Goal: Transaction & Acquisition: Purchase product/service

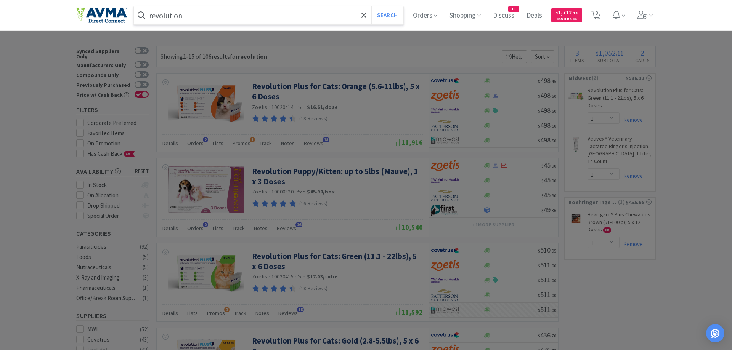
select select "1"
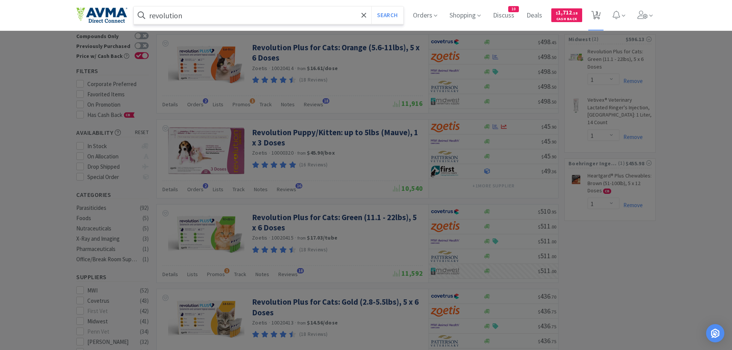
scroll to position [39, 0]
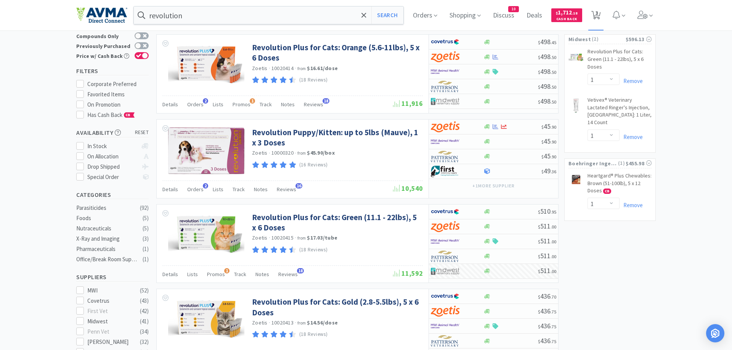
click at [594, 11] on span "3" at bounding box center [596, 15] width 10 height 11
select select "1"
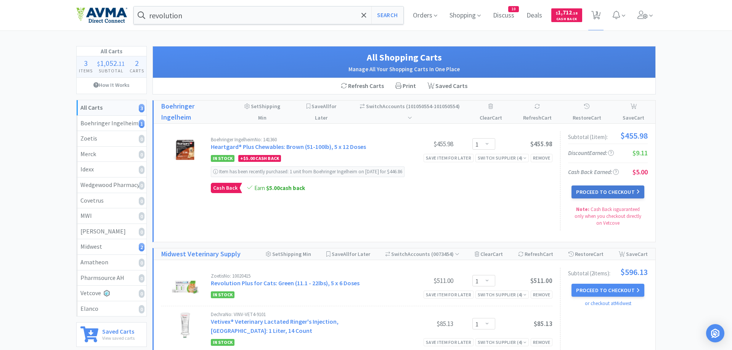
click at [627, 192] on button "Proceed to Checkout" at bounding box center [607, 192] width 72 height 13
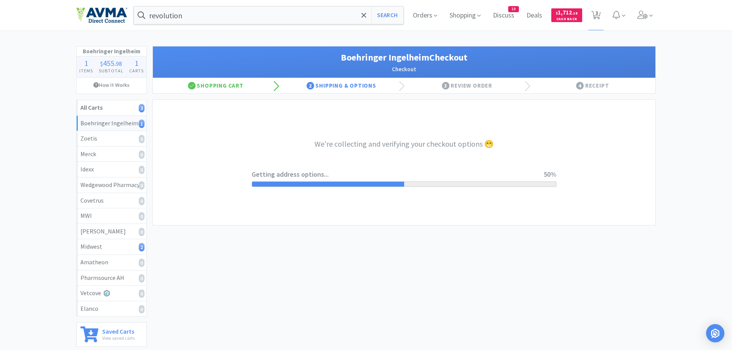
select select "invoice"
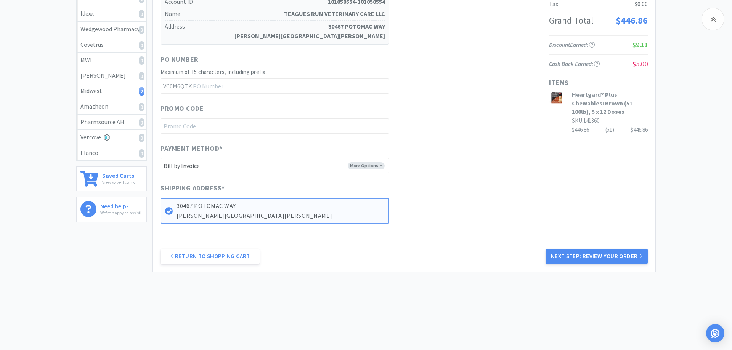
click at [627, 258] on button "Next Step: Review Your Order" at bounding box center [596, 256] width 102 height 15
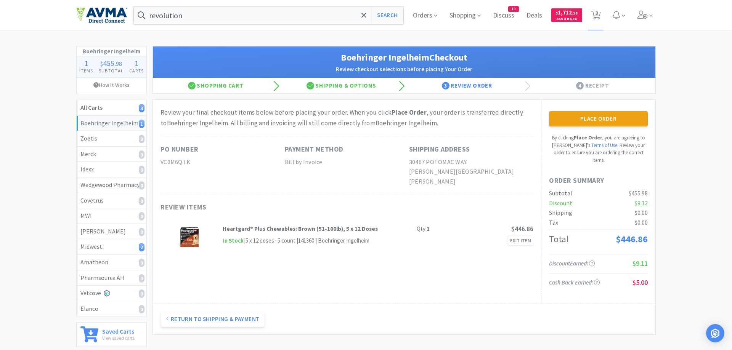
click at [600, 120] on button "Place Order" at bounding box center [598, 118] width 99 height 15
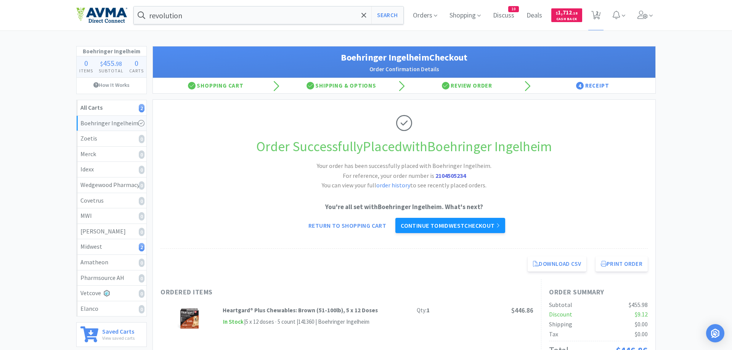
click at [489, 221] on link "Continue to Midwest checkout" at bounding box center [450, 225] width 110 height 15
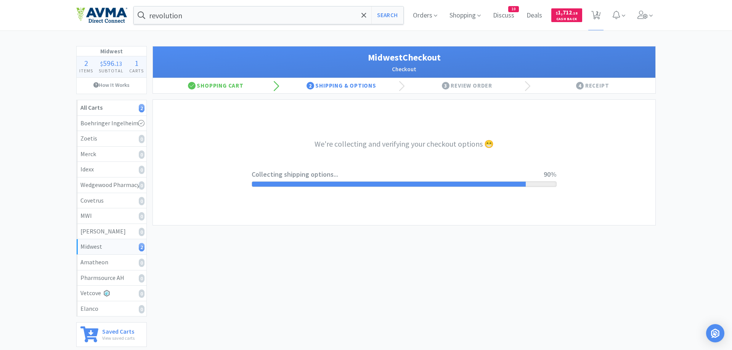
select select "0"
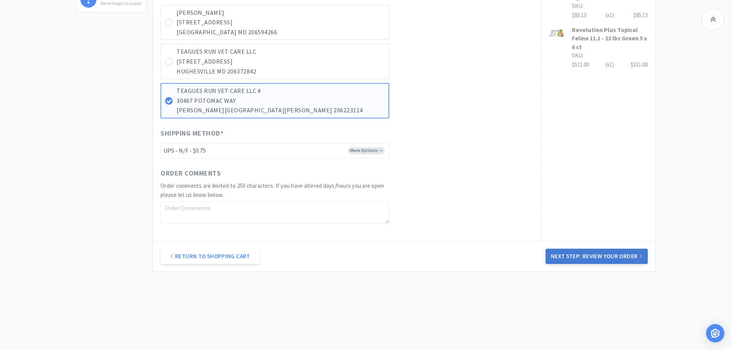
drag, startPoint x: 606, startPoint y: 251, endPoint x: 594, endPoint y: 246, distance: 13.3
click at [605, 251] on button "Next Step: Review Your Order" at bounding box center [596, 256] width 102 height 15
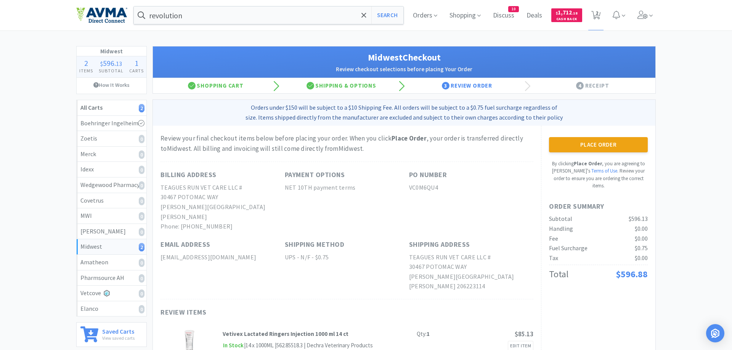
click at [585, 144] on button "Place Order" at bounding box center [598, 144] width 99 height 15
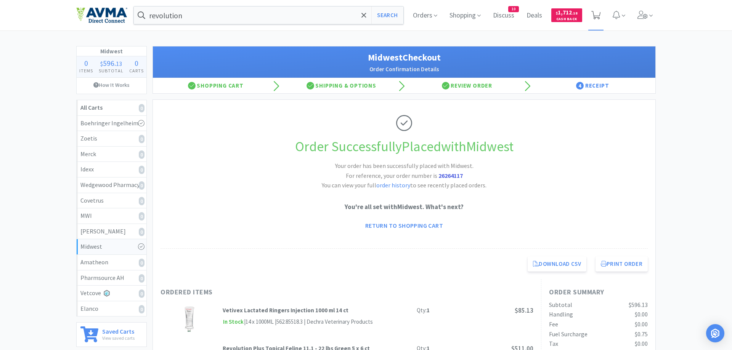
click at [596, 14] on icon at bounding box center [596, 15] width 10 height 8
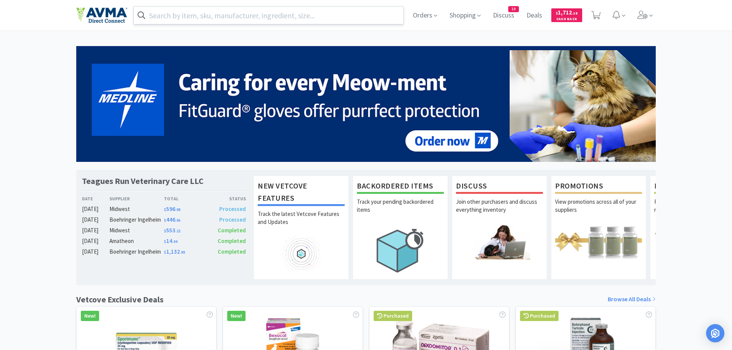
click at [212, 14] on input "text" at bounding box center [268, 15] width 269 height 18
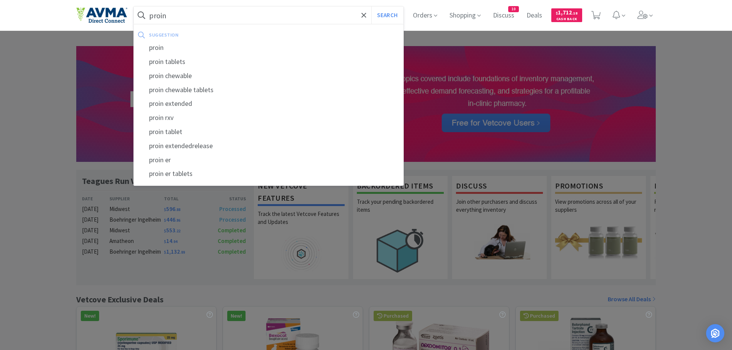
type input "proin"
click at [371, 6] on button "Search" at bounding box center [387, 15] width 32 height 18
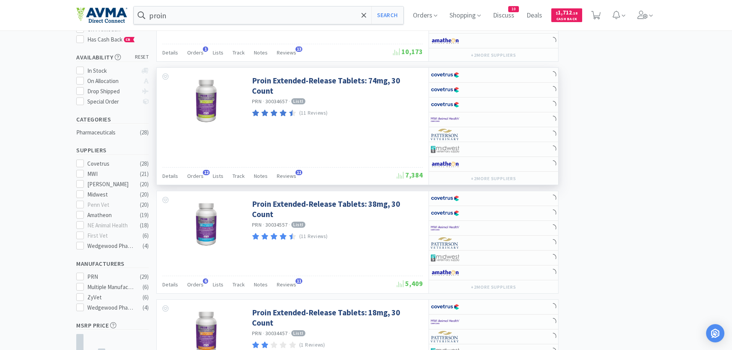
scroll to position [117, 0]
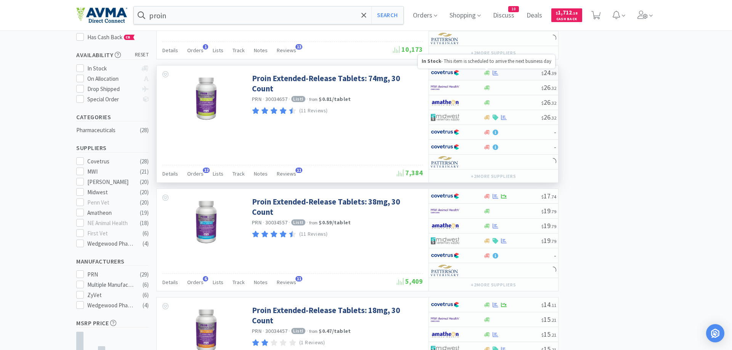
click at [486, 74] on icon at bounding box center [487, 72] width 6 height 5
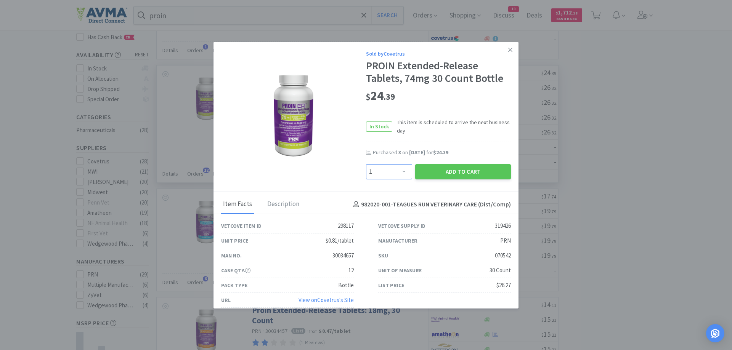
click at [366, 164] on select "Enter Quantity 1 2 3 4 5 6 7 8 9 10 11 12 13 14 15 16 17 18 19 20 Enter Quantity" at bounding box center [389, 171] width 46 height 15
select select "4"
click option "4" at bounding box center [0, 0] width 0 height 0
click at [442, 167] on button "Add to Cart" at bounding box center [463, 171] width 96 height 15
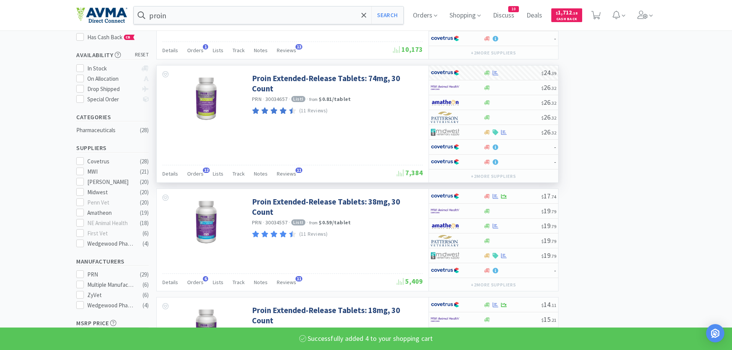
select select "4"
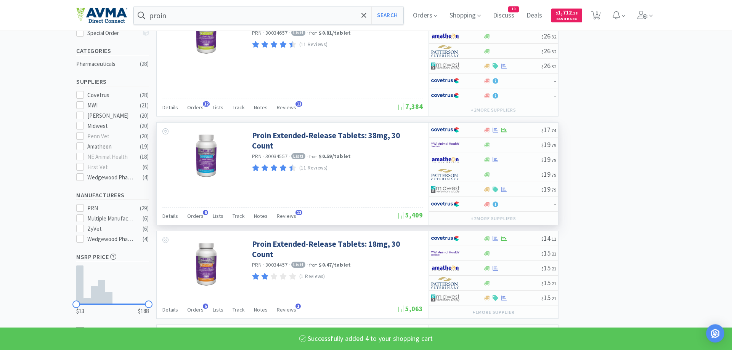
scroll to position [194, 0]
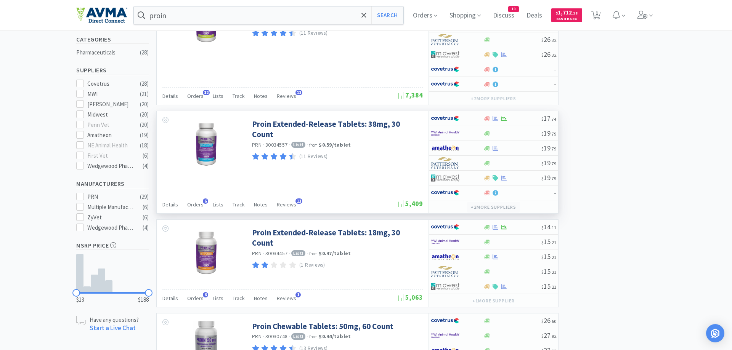
click at [488, 205] on button "+ 2 more supplier s" at bounding box center [493, 207] width 53 height 11
click at [487, 134] on icon at bounding box center [487, 133] width 6 height 5
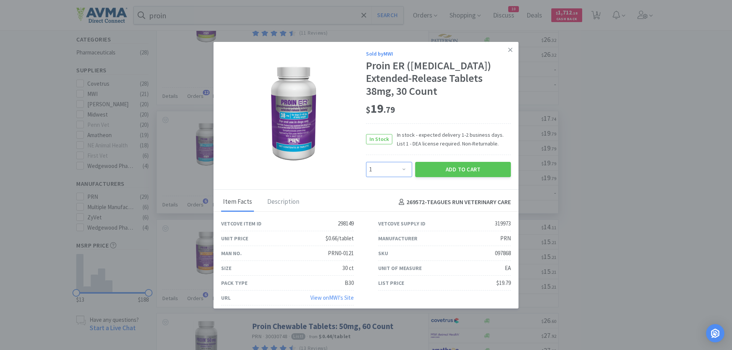
click at [366, 162] on select "Enter Quantity 1 2 3 4 5 6 7 8 9 10 11 12 13 14 15 16 17 18 19 20 Enter Quantity" at bounding box center [389, 169] width 46 height 15
select select "2"
click option "2" at bounding box center [0, 0] width 0 height 0
click at [443, 177] on button "Add to Cart" at bounding box center [463, 169] width 96 height 15
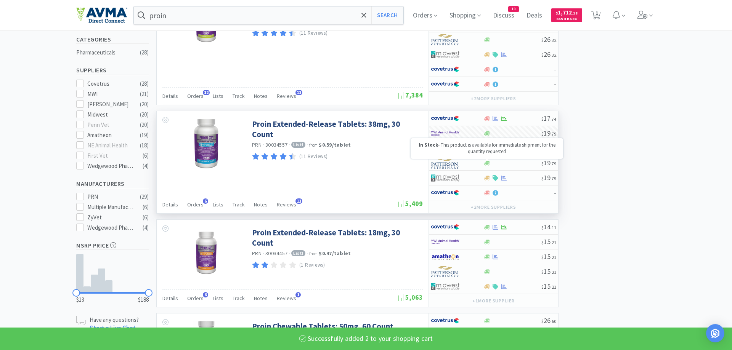
select select "2"
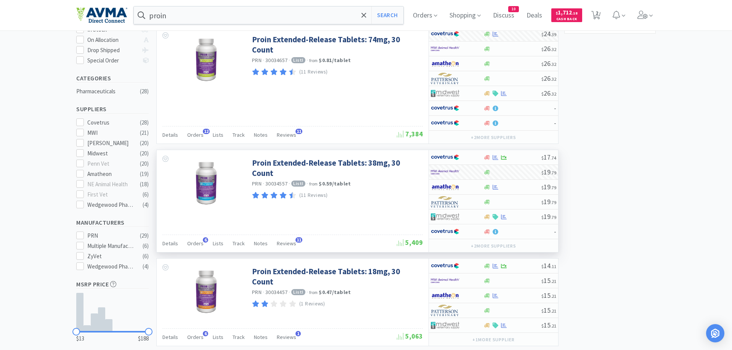
scroll to position [0, 0]
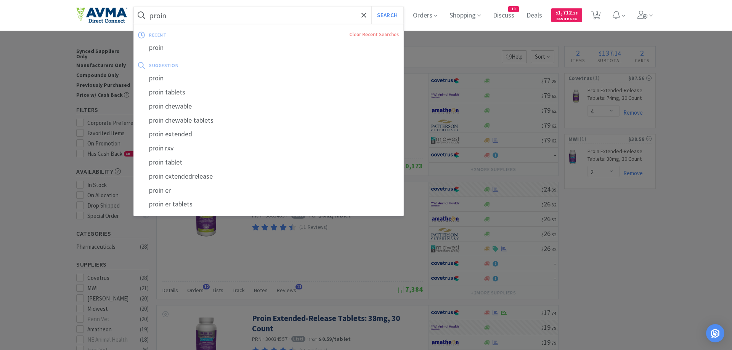
click at [174, 17] on input "proin" at bounding box center [268, 15] width 269 height 18
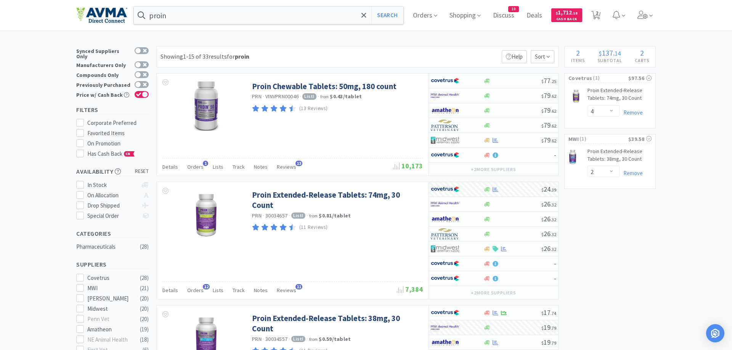
click at [583, 79] on div at bounding box center [366, 175] width 732 height 350
click at [599, 11] on icon at bounding box center [596, 15] width 10 height 8
select select "4"
select select "2"
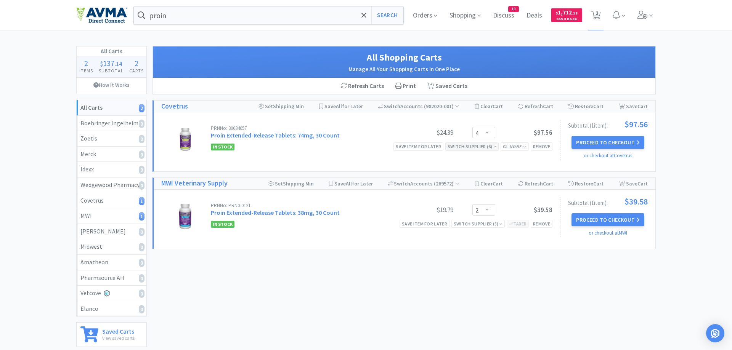
click at [463, 147] on div "Switch Supplier ( 6 )" at bounding box center [471, 146] width 49 height 7
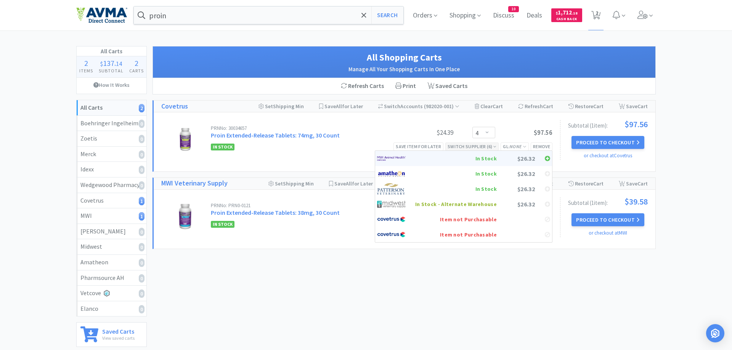
click at [433, 158] on div "In Stock" at bounding box center [456, 158] width 82 height 11
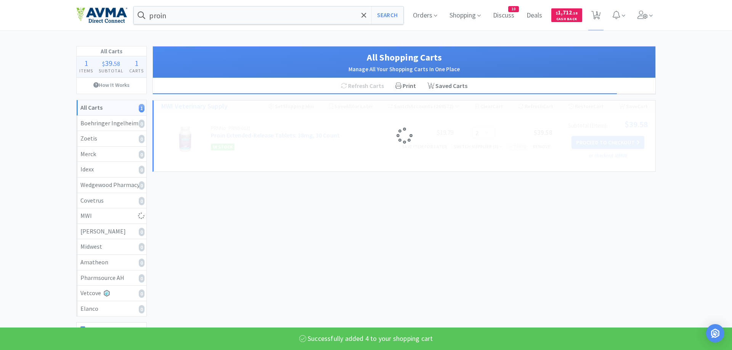
select select "4"
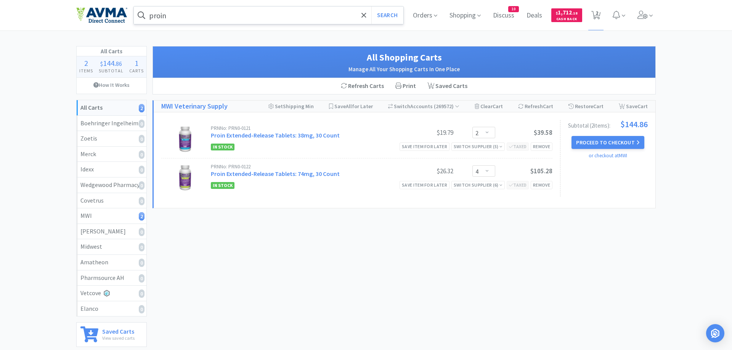
drag, startPoint x: 201, startPoint y: 14, endPoint x: 203, endPoint y: 19, distance: 6.0
click at [202, 18] on input "proin" at bounding box center [268, 15] width 269 height 18
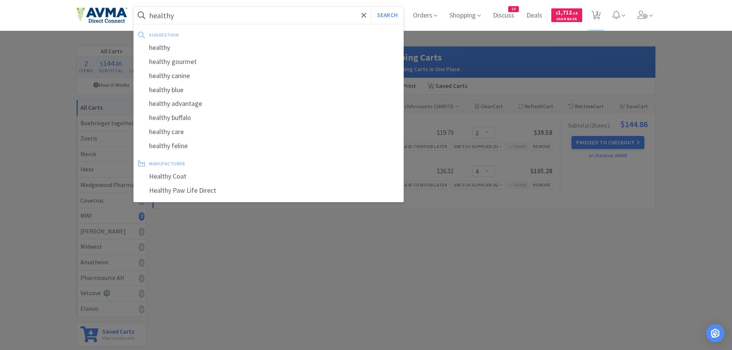
type input "healthy"
click at [371, 6] on button "Search" at bounding box center [387, 15] width 32 height 18
select select "2"
select select "4"
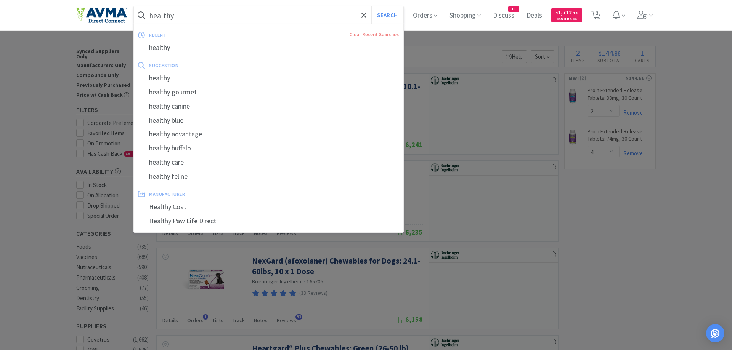
click at [197, 15] on input "healthy" at bounding box center [268, 15] width 269 height 18
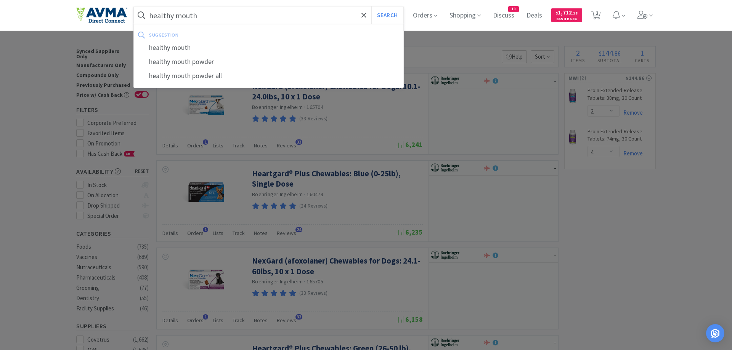
type input "healthy mouth"
click at [371, 6] on button "Search" at bounding box center [387, 15] width 32 height 18
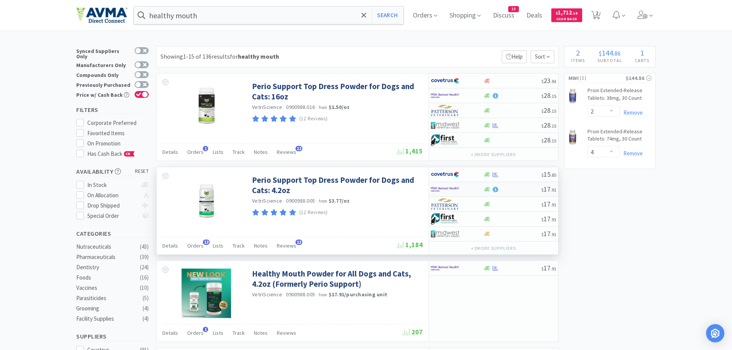
click at [480, 189] on div at bounding box center [457, 189] width 52 height 13
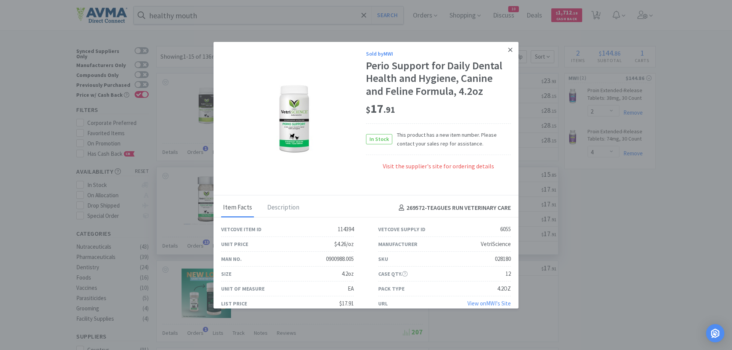
click at [510, 47] on icon at bounding box center [510, 49] width 4 height 7
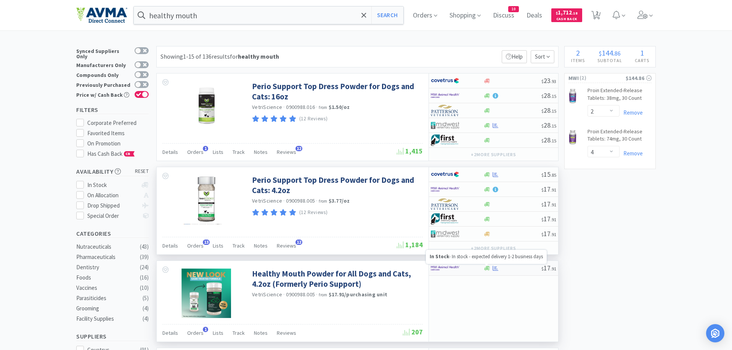
click at [486, 270] on icon at bounding box center [487, 268] width 6 height 5
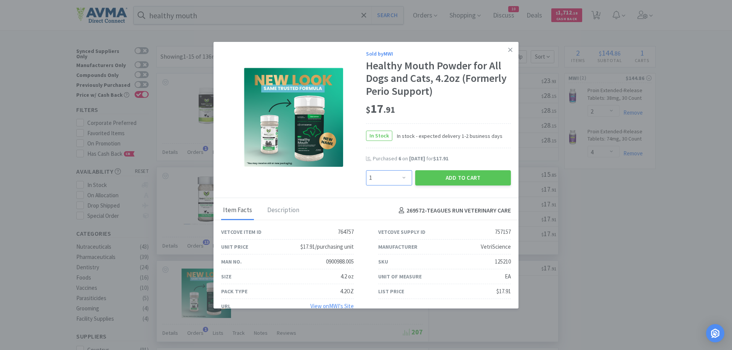
click at [366, 170] on select "Enter Quantity 1 2 3 4 5 6 7 8 9 10 11 12 13 14 15 16 17 18 19 20 Enter Quantity" at bounding box center [389, 177] width 46 height 15
select select "2"
click option "2" at bounding box center [0, 0] width 0 height 0
click at [470, 178] on button "Add to Cart" at bounding box center [463, 177] width 96 height 15
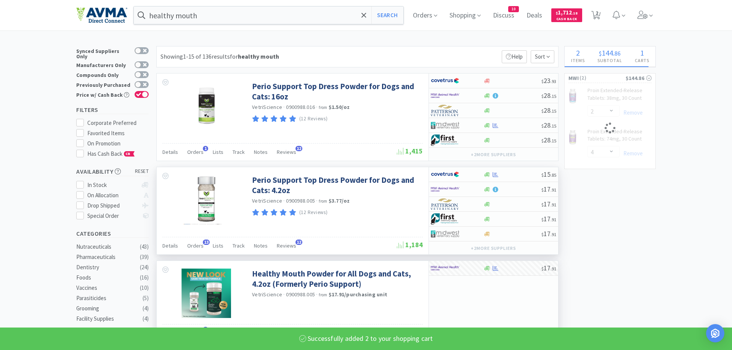
select select "2"
select select "4"
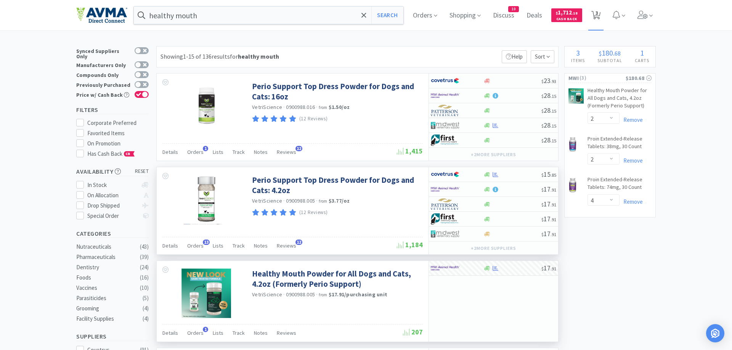
click at [596, 13] on span "3" at bounding box center [596, 13] width 3 height 30
select select "2"
select select "4"
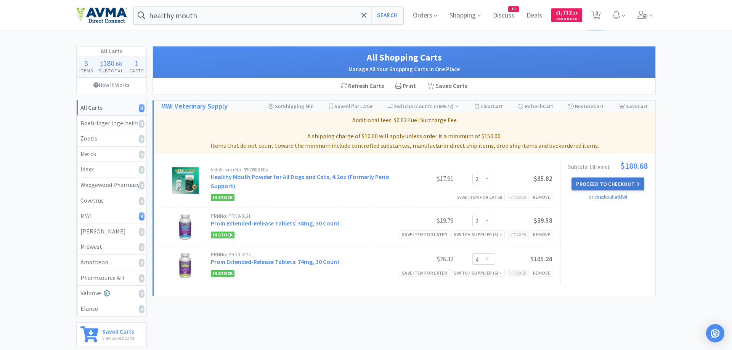
click at [615, 187] on button "Proceed to Checkout" at bounding box center [607, 184] width 72 height 13
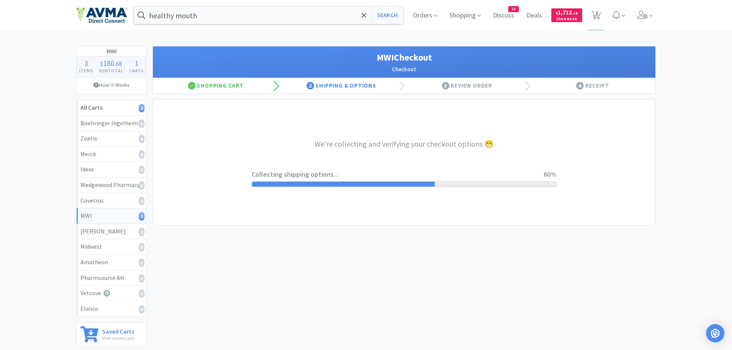
select select "STD_"
select select "FX9"
